Goal: Task Accomplishment & Management: Complete application form

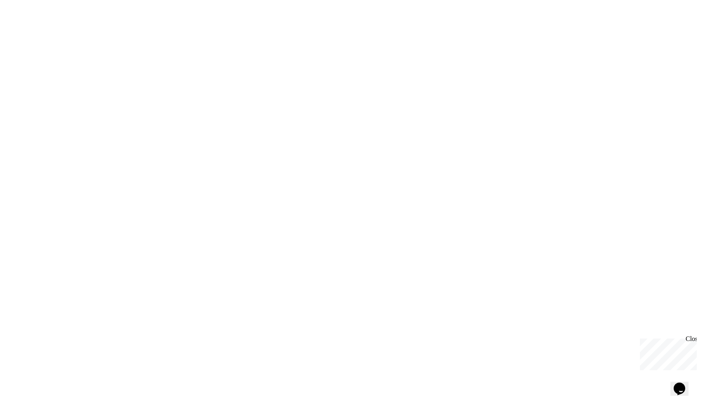
click at [674, 381] on p "Chat with us now!" at bounding box center [667, 384] width 54 height 7
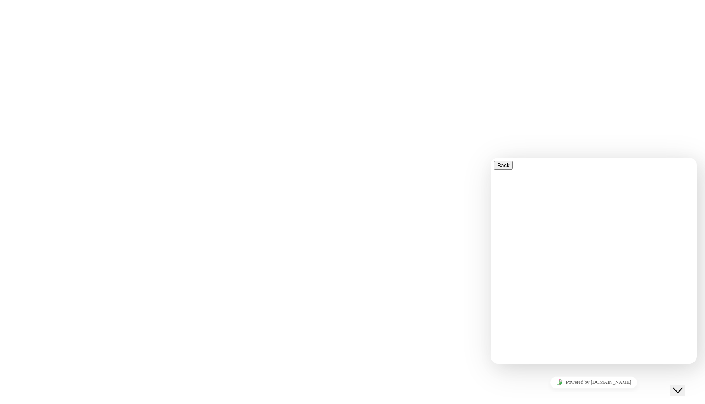
click at [494, 51] on div "We are updating our servers at 7PM EST [DATE]. [PERSON_NAME] should continue to…" at bounding box center [352, 202] width 705 height 404
click at [480, 118] on div "We are updating our servers at 7PM EST [DATE]. [PERSON_NAME] should continue to…" at bounding box center [352, 202] width 705 height 404
click at [505, 149] on div "We are updating our servers at 7PM EST [DATE]. [PERSON_NAME] should continue to…" at bounding box center [352, 202] width 705 height 404
click at [358, 257] on div "We are updating our servers at 7PM EST [DATE]. [PERSON_NAME] should continue to…" at bounding box center [352, 202] width 705 height 404
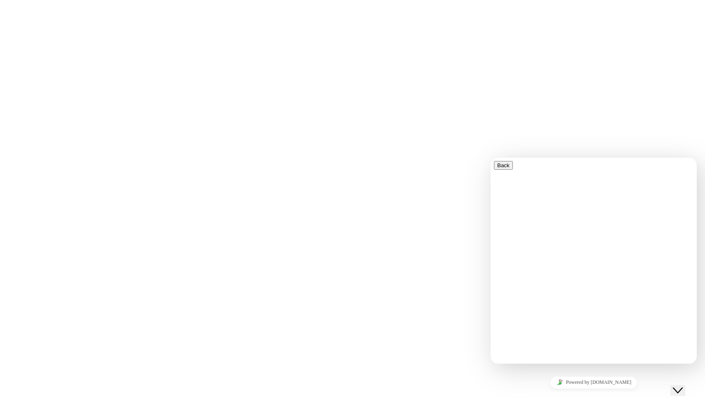
click at [458, 78] on div "We are updating our servers at 7PM EST [DATE]. [PERSON_NAME] should continue to…" at bounding box center [352, 202] width 705 height 404
click at [677, 387] on div "Close Chat This icon closes the chat window." at bounding box center [678, 391] width 10 height 10
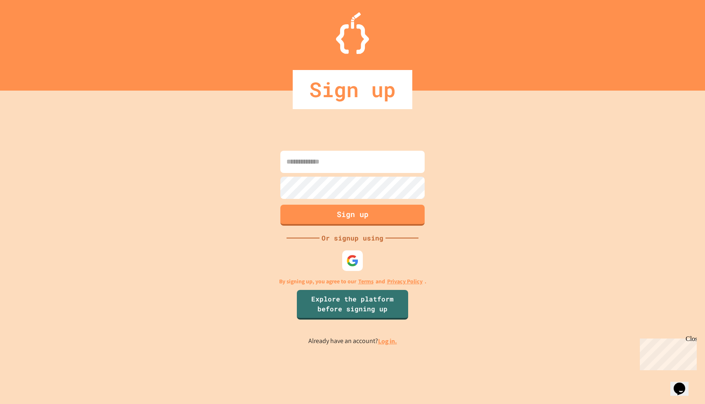
click at [362, 156] on input at bounding box center [352, 162] width 144 height 22
type input "**********"
click at [395, 220] on button "Sign up" at bounding box center [352, 214] width 147 height 21
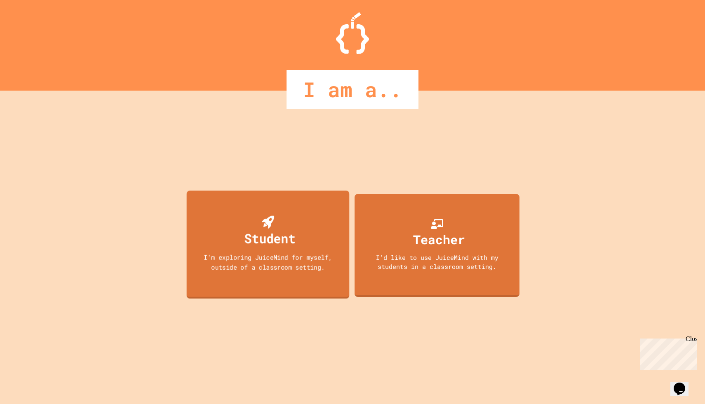
click at [302, 224] on div "Student I'm exploring JuiceMind for myself, outside of a classroom setting." at bounding box center [268, 244] width 163 height 108
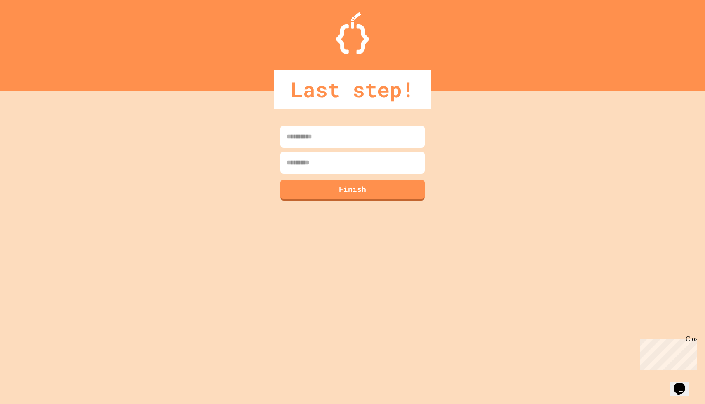
click at [367, 148] on input at bounding box center [352, 137] width 144 height 22
type input "******"
click at [369, 167] on input at bounding box center [352, 163] width 144 height 22
type input "******"
click at [372, 197] on button "Finish" at bounding box center [352, 189] width 147 height 21
